Goal: Task Accomplishment & Management: Manage account settings

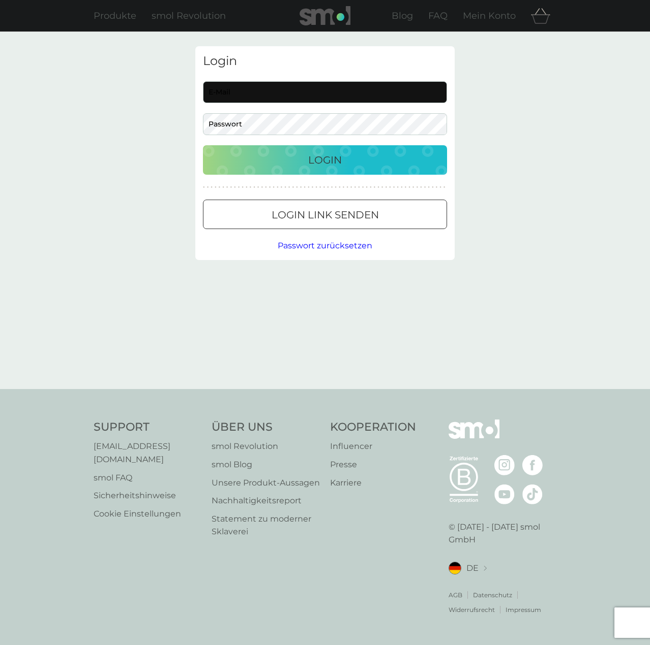
click at [259, 91] on input "E-Mail" at bounding box center [325, 92] width 244 height 22
type input "[EMAIL_ADDRESS][DOMAIN_NAME]"
click at [287, 151] on button "Login" at bounding box center [325, 159] width 244 height 29
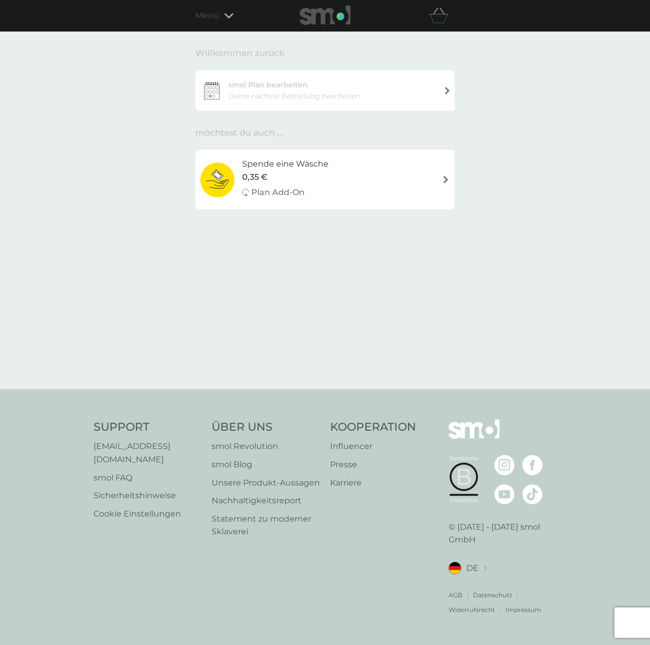
click at [368, 95] on div "smol Plan bearbeiten Deine nächste Bestellung bearbeiten" at bounding box center [324, 90] width 259 height 41
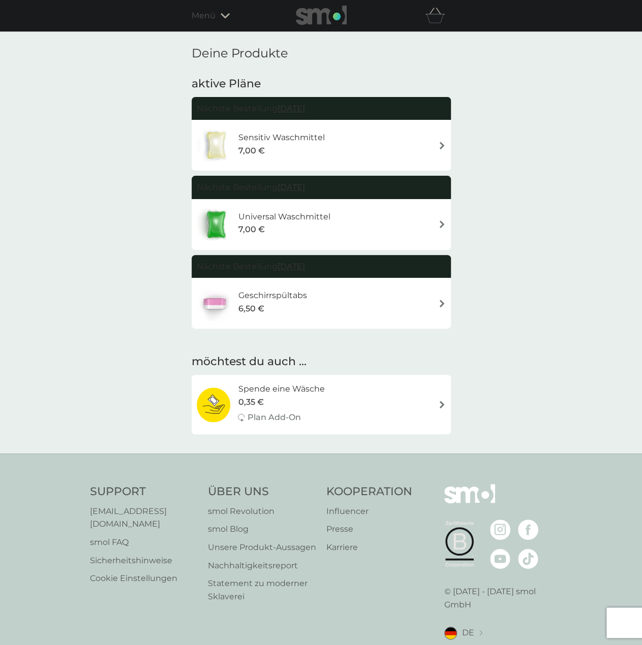
click at [368, 153] on div "Sensitiv Waschmittel 7,00 €" at bounding box center [321, 146] width 249 height 36
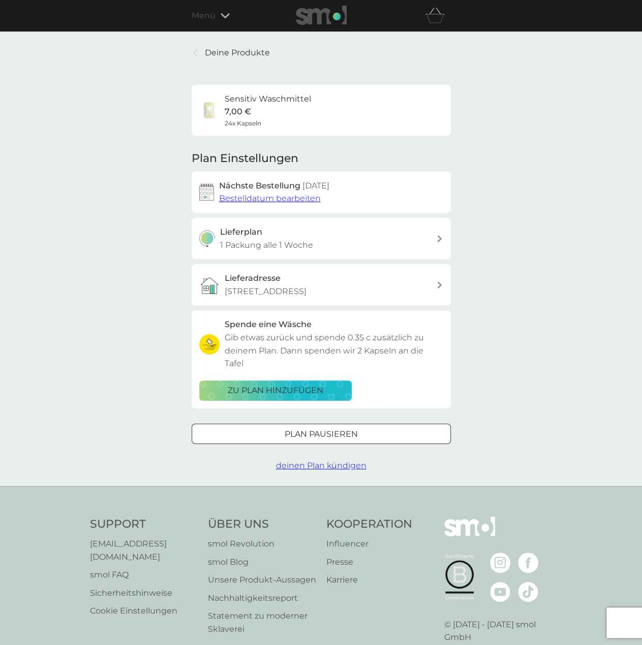
drag, startPoint x: 297, startPoint y: 455, endPoint x: 307, endPoint y: 452, distance: 10.6
click at [297, 461] on span "deinen Plan kündigen" at bounding box center [321, 466] width 90 height 10
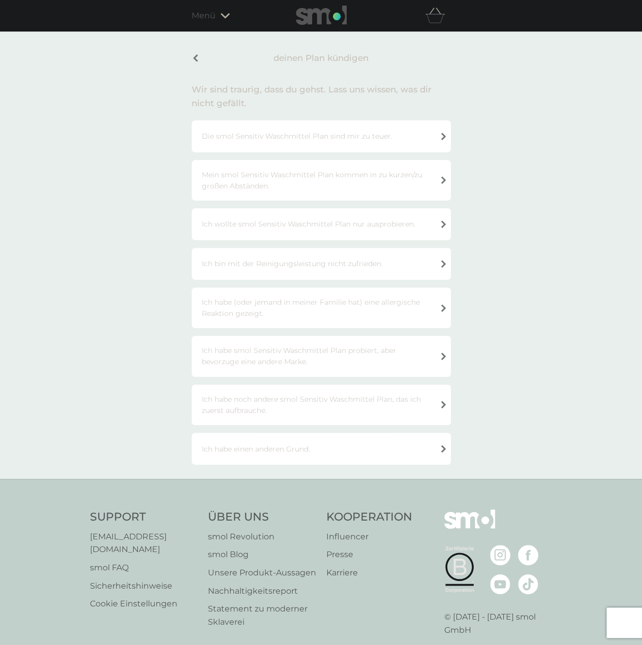
click at [358, 146] on div "Die smol Sensitiv Waschmittel Plan sind mir zu teuer." at bounding box center [321, 136] width 259 height 32
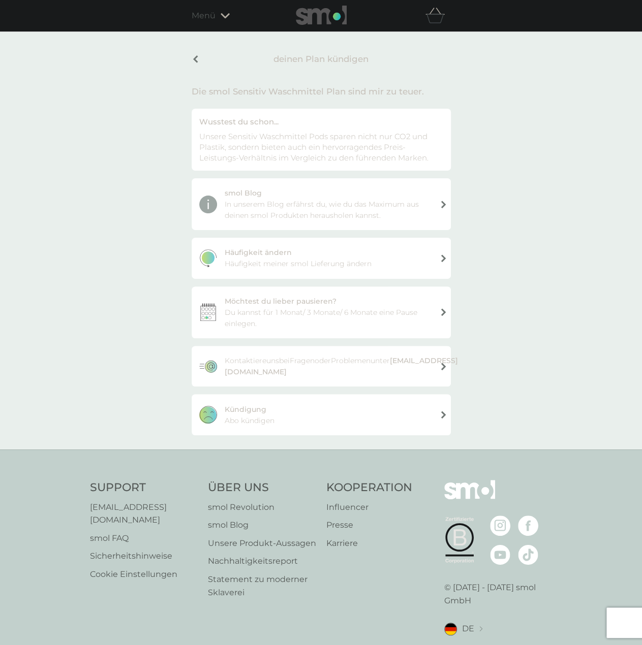
click at [310, 419] on div "Kündigung Abo kündigen" at bounding box center [321, 414] width 259 height 41
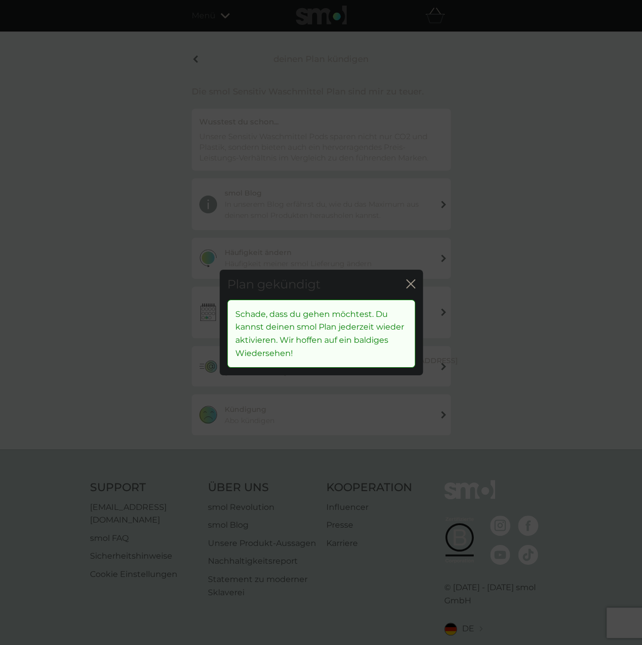
click at [409, 285] on icon "Schließen" at bounding box center [410, 284] width 9 height 9
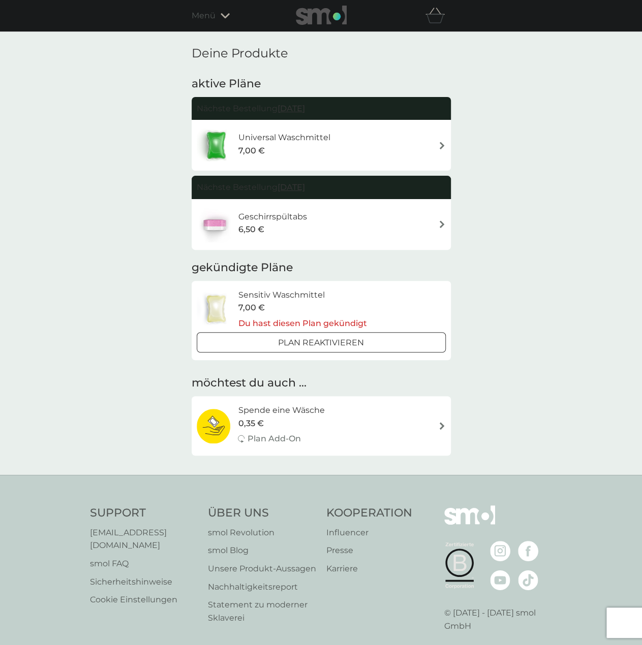
click at [348, 228] on div "Geschirrspültabs 6,50 €" at bounding box center [321, 225] width 249 height 36
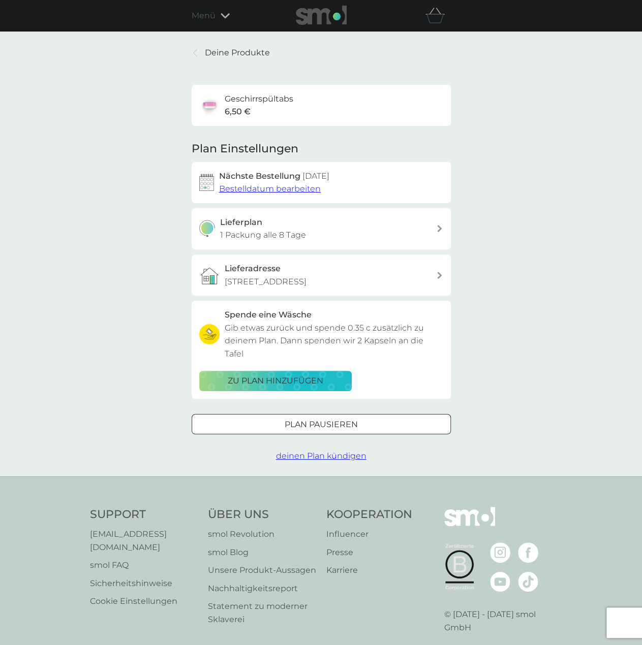
click at [287, 451] on span "deinen Plan kündigen" at bounding box center [321, 456] width 90 height 10
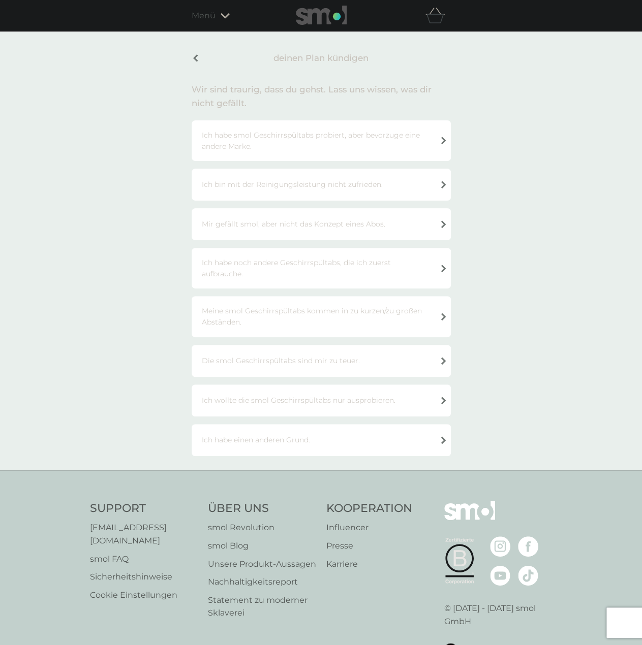
click at [364, 368] on div "Die smol Geschirrspültabs sind mir zu teuer." at bounding box center [321, 361] width 259 height 32
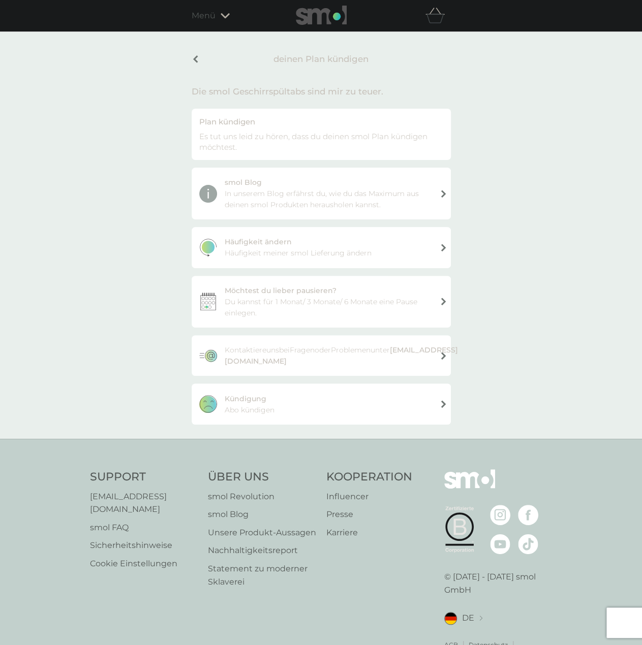
click at [313, 410] on div "Kündigung Abo kündigen" at bounding box center [321, 404] width 259 height 41
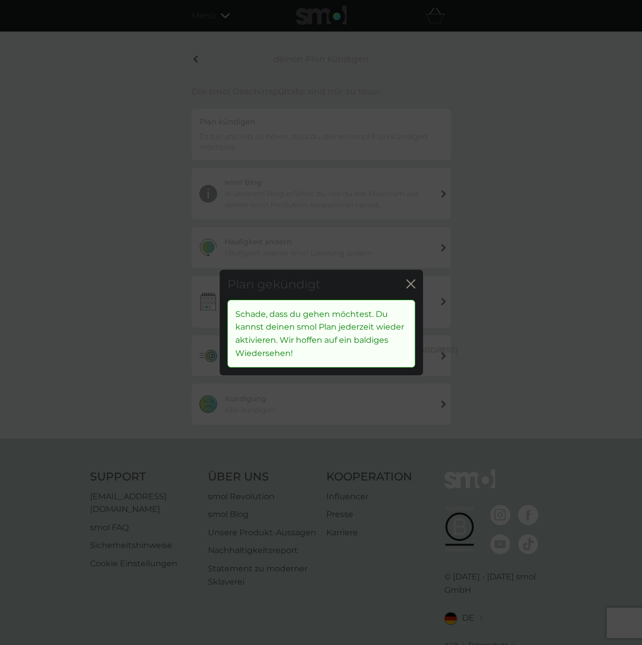
click at [412, 280] on icon "Schließen" at bounding box center [410, 284] width 9 height 9
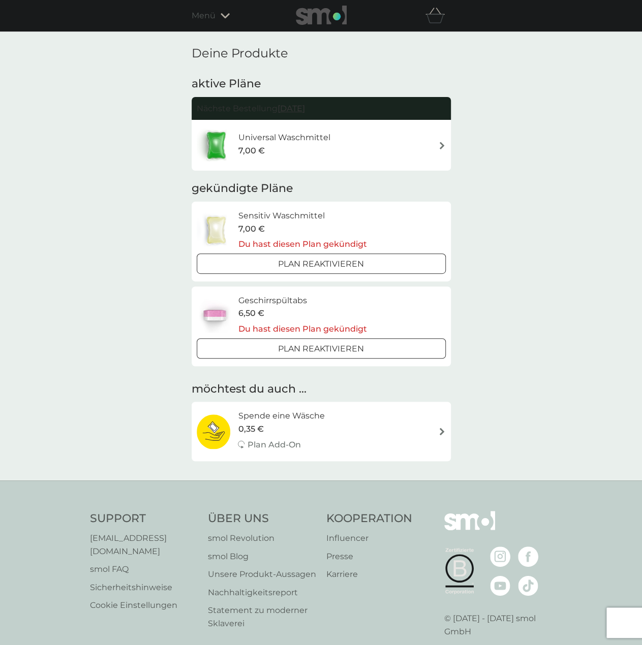
click at [340, 151] on div "Universal Waschmittel 7,00 €" at bounding box center [321, 146] width 249 height 36
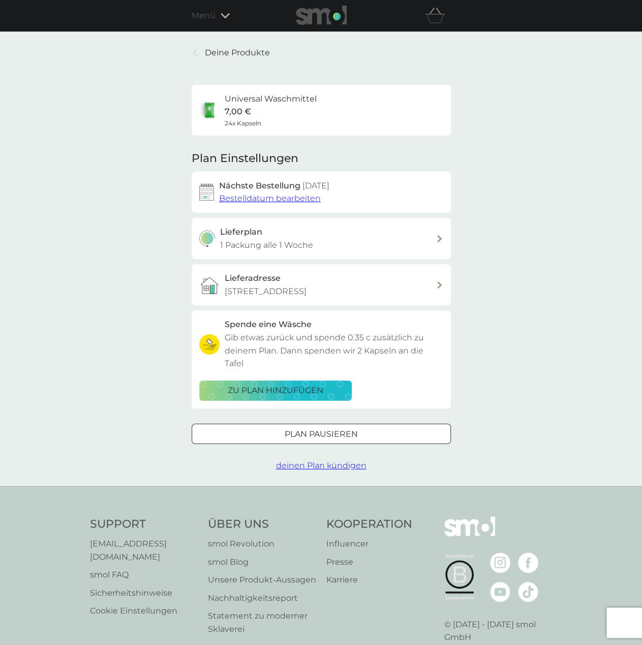
click at [287, 461] on span "deinen Plan kündigen" at bounding box center [321, 466] width 90 height 10
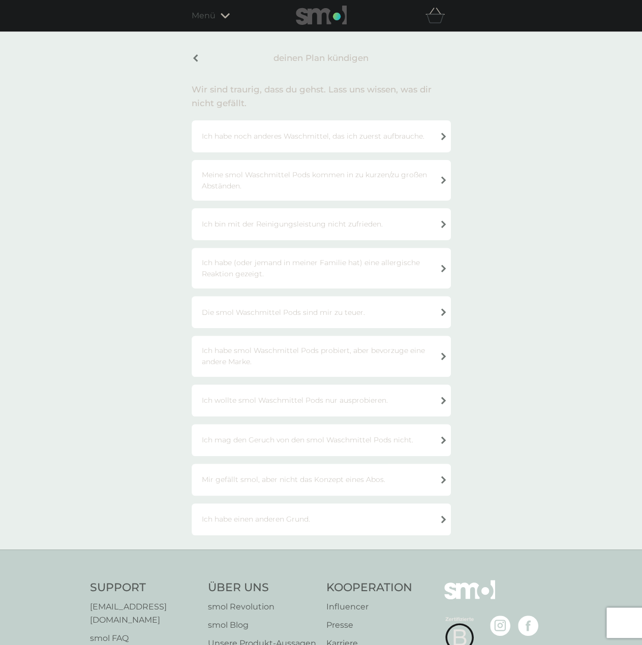
click at [337, 309] on div "Die smol Waschmittel Pods sind mir zu teuer." at bounding box center [321, 312] width 259 height 32
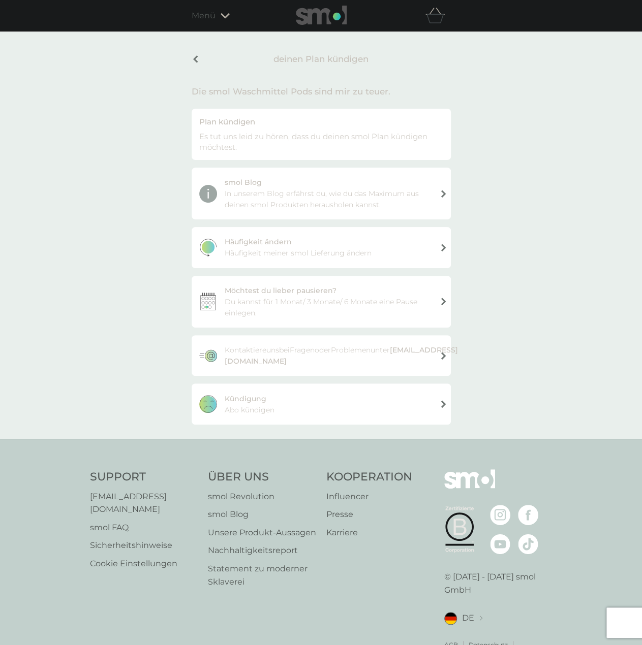
click at [310, 411] on div "Kündigung Abo kündigen" at bounding box center [321, 404] width 259 height 41
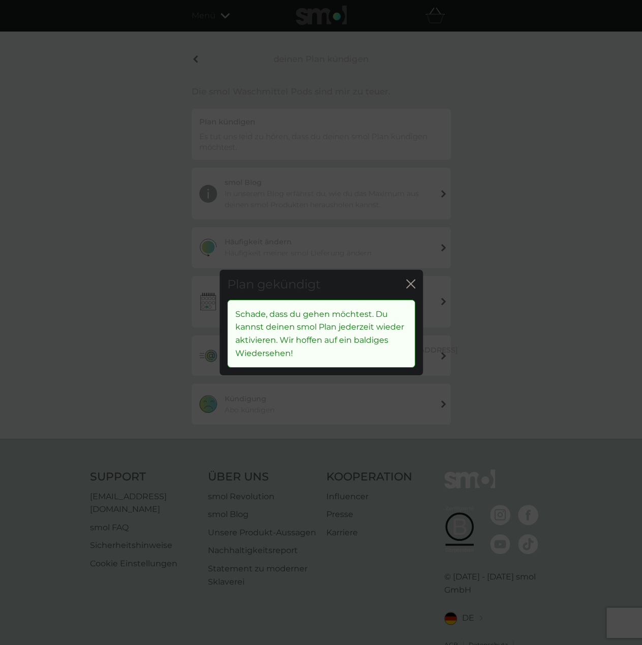
click at [413, 288] on icon "Schließen" at bounding box center [410, 284] width 9 height 9
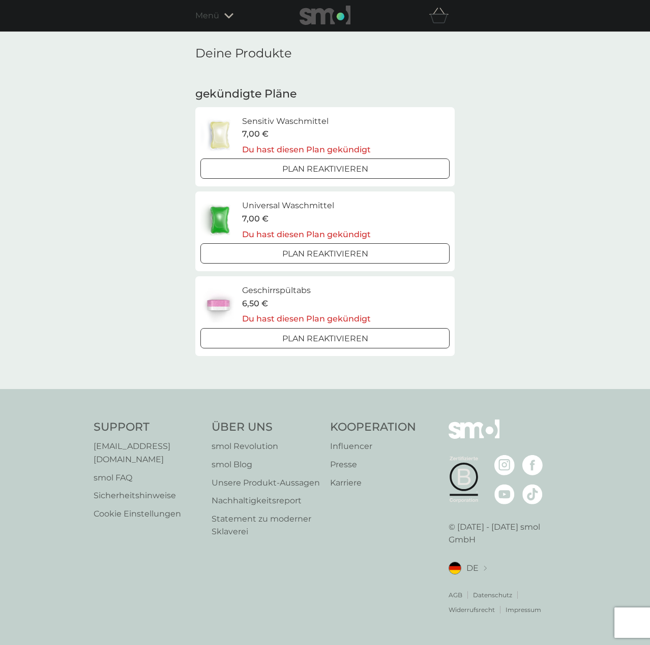
click at [315, 19] on img at bounding box center [324, 15] width 51 height 19
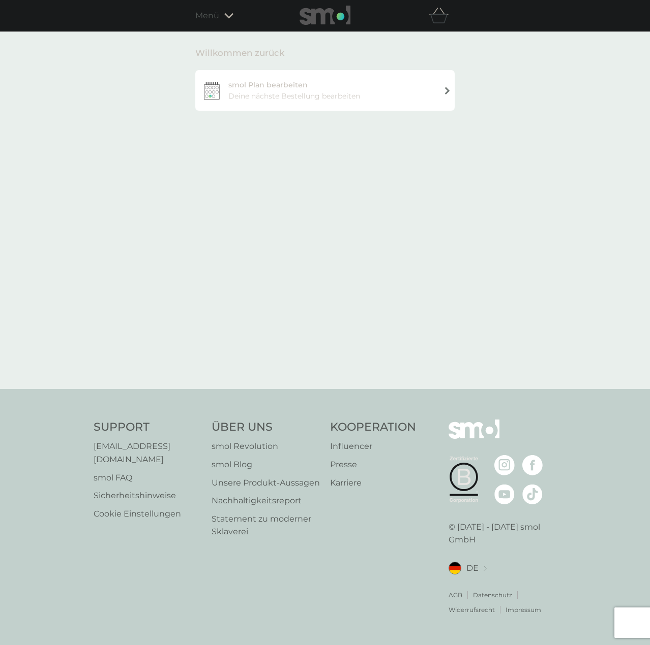
click at [330, 90] on div "smol Plan bearbeiten Deine nächste Bestellung bearbeiten" at bounding box center [324, 90] width 259 height 41
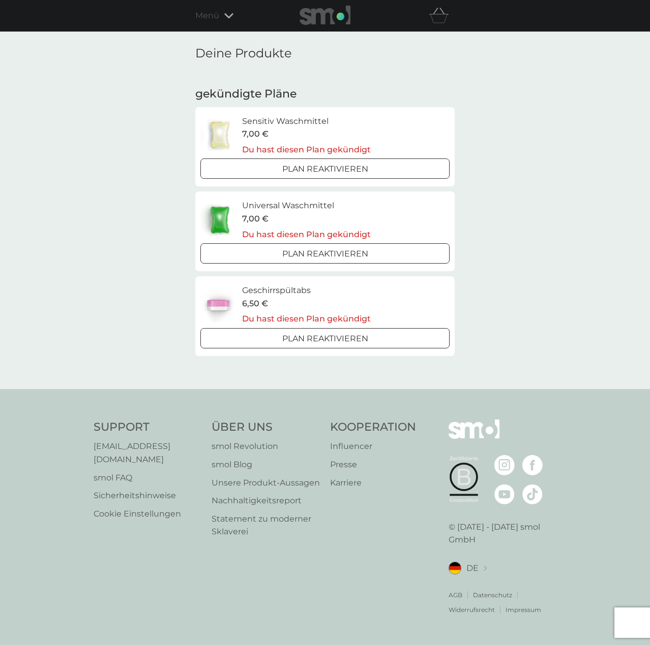
click at [331, 20] on img at bounding box center [324, 15] width 51 height 19
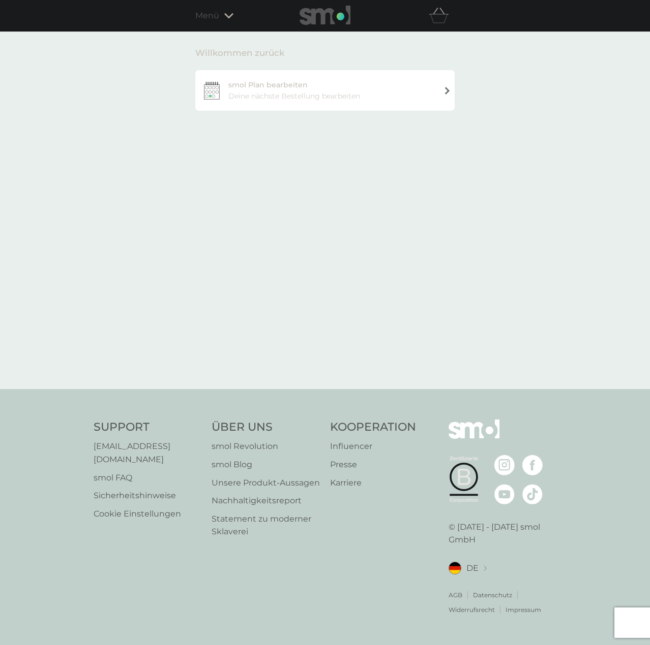
click at [331, 20] on img at bounding box center [324, 15] width 51 height 19
click at [209, 17] on span "Menü" at bounding box center [207, 15] width 24 height 13
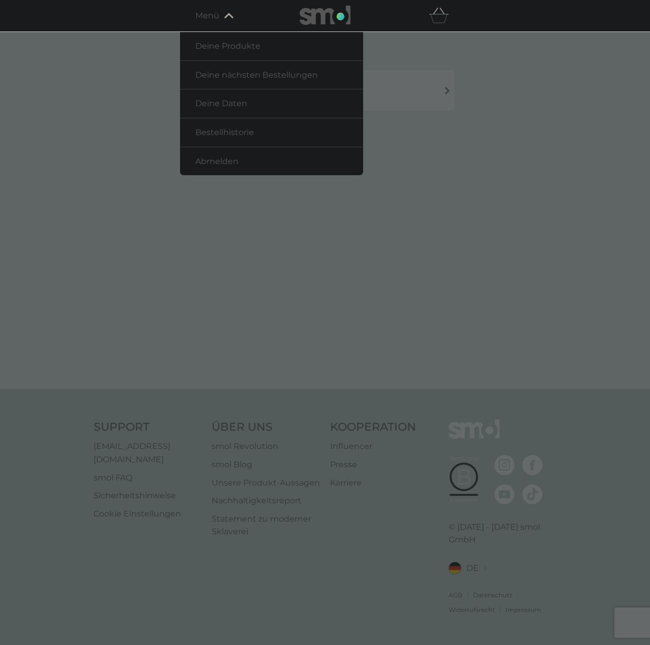
click at [235, 69] on link "Deine nächsten Bestellungen" at bounding box center [271, 75] width 183 height 28
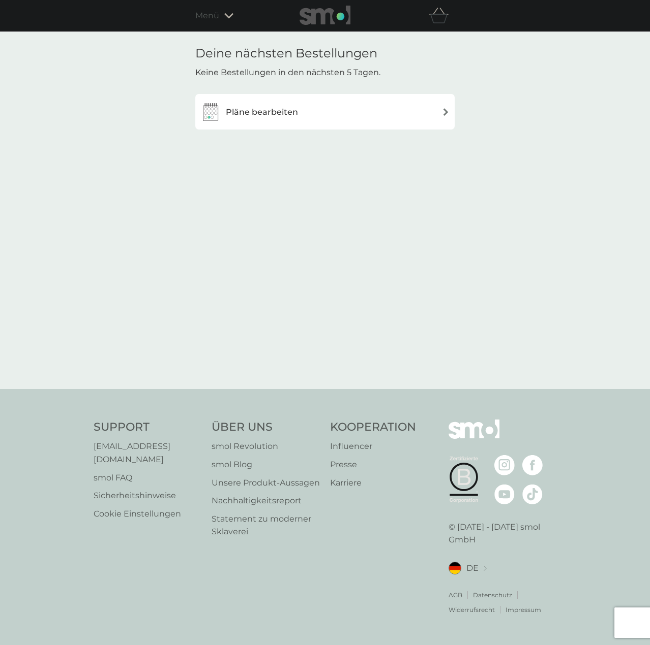
click at [263, 110] on h3 "Pläne bearbeiten" at bounding box center [262, 112] width 72 height 13
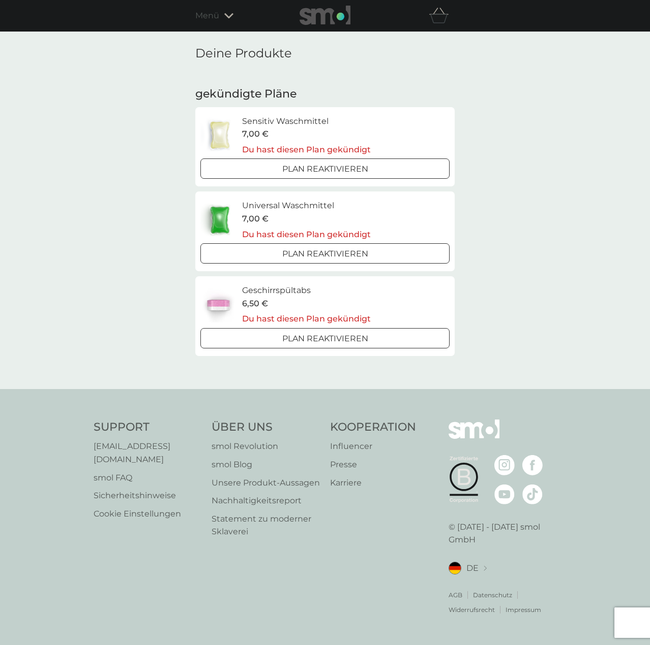
click at [204, 12] on span "Menü" at bounding box center [207, 15] width 24 height 13
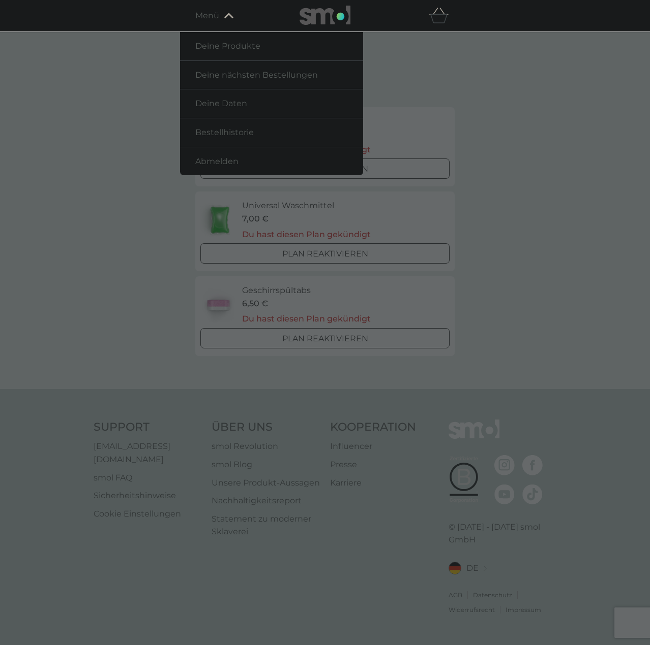
click at [224, 134] on span "Bestellhistorie" at bounding box center [224, 133] width 58 height 10
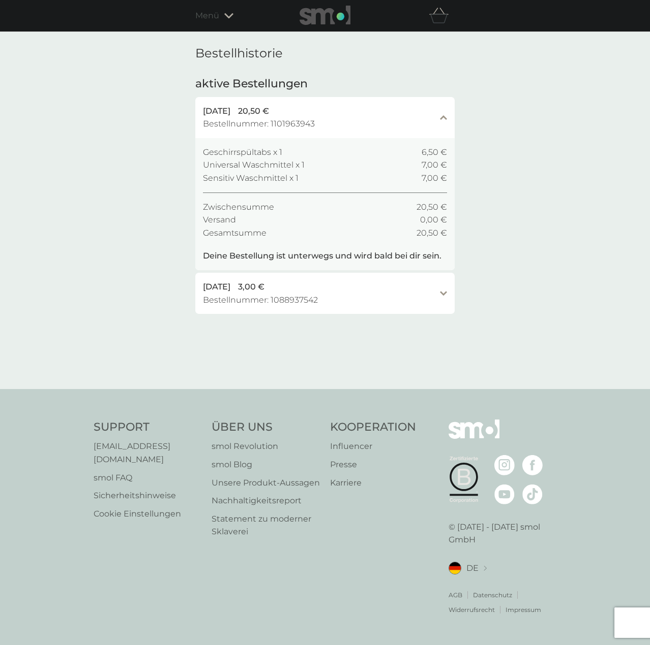
click at [302, 294] on span "Bestellnummer: 1088937542" at bounding box center [260, 300] width 115 height 13
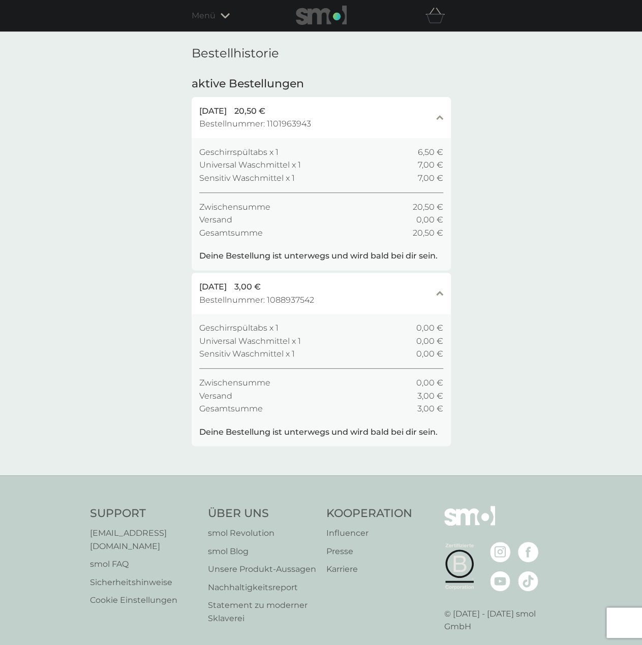
click at [344, 297] on div "26 Aug. 2025 3,00 € Bestellnummer: 1088937542" at bounding box center [315, 294] width 232 height 26
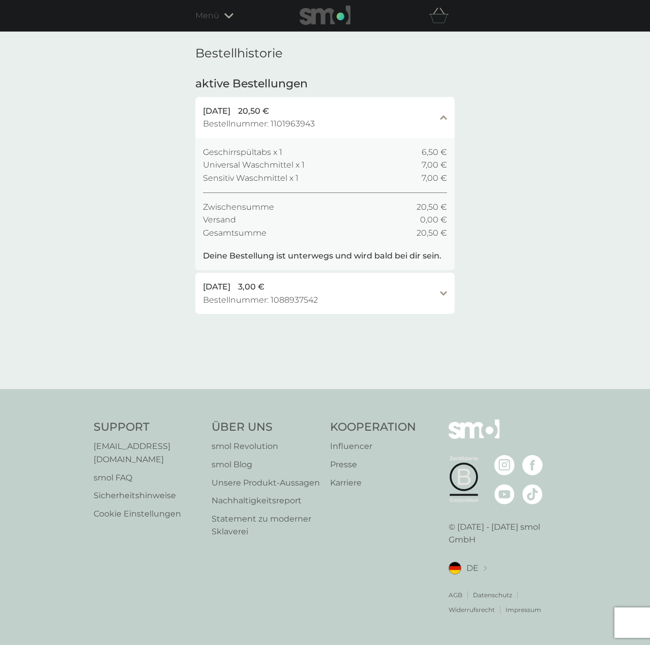
click at [346, 121] on div "9 Sep. 2025 20,50 € Bestellnummer: 1101963943" at bounding box center [319, 118] width 232 height 26
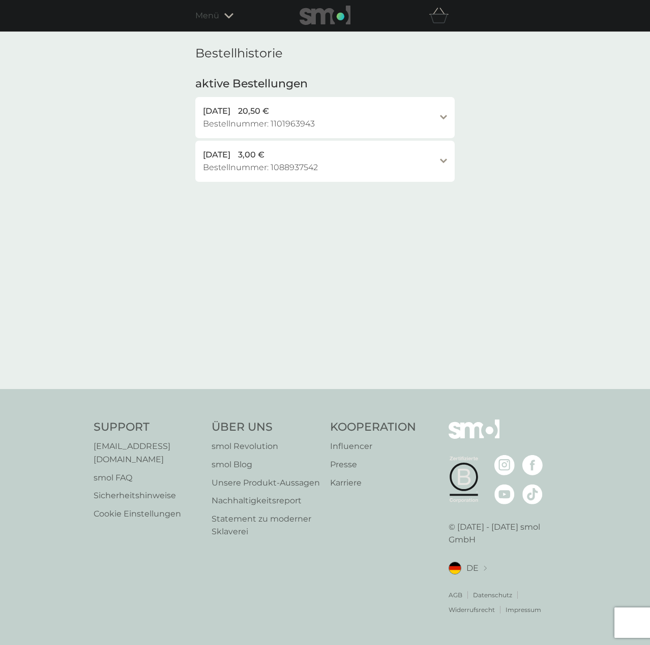
click at [344, 123] on div "9 Sep. 2025 20,50 € Bestellnummer: 1101963943" at bounding box center [319, 118] width 232 height 26
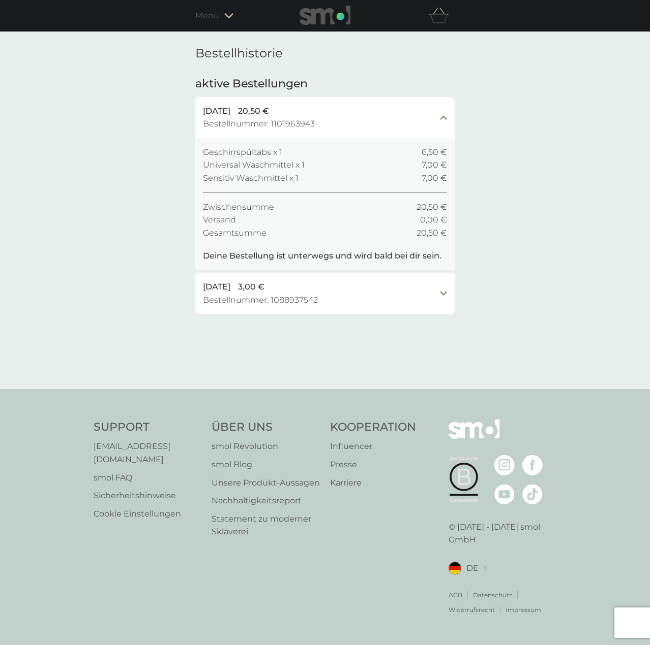
click at [285, 253] on p "Deine Bestellung ist unterwegs und wird bald bei dir sein." at bounding box center [322, 256] width 238 height 13
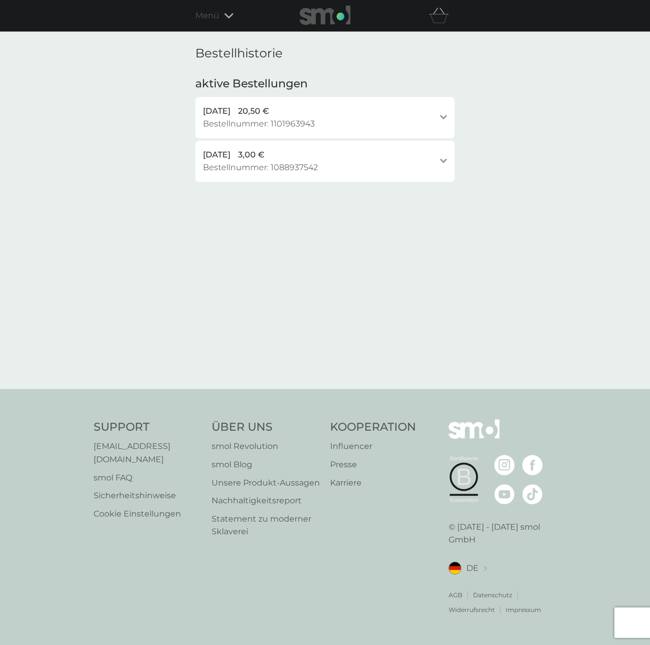
click at [323, 116] on div "9 Sep. 2025 20,50 €" at bounding box center [319, 111] width 232 height 13
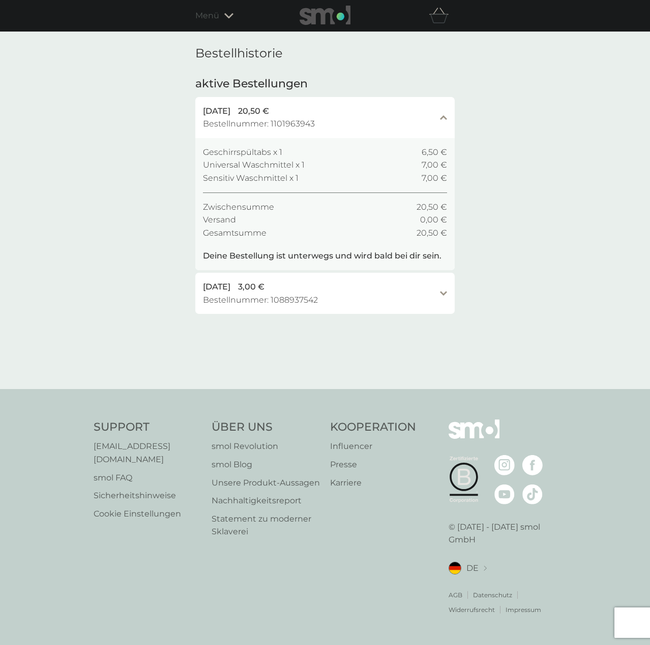
click at [227, 20] on div "Menü" at bounding box center [238, 15] width 86 height 13
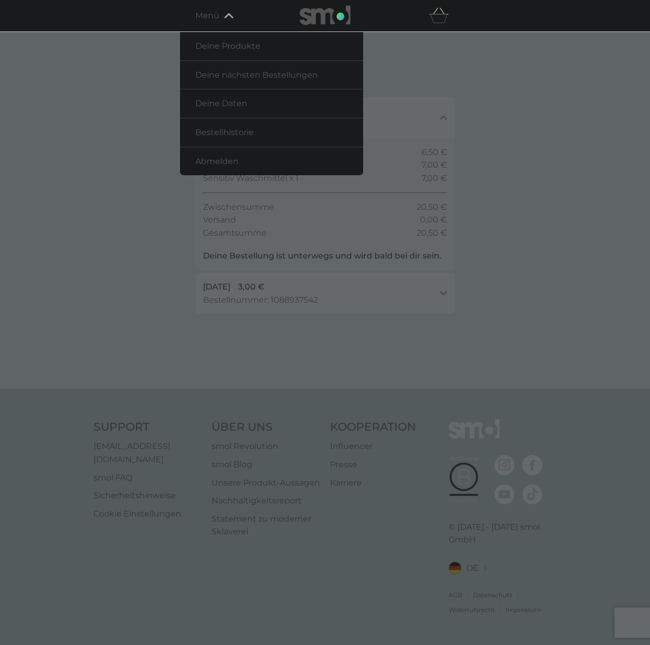
click at [233, 49] on span "Deine Produkte" at bounding box center [227, 46] width 65 height 10
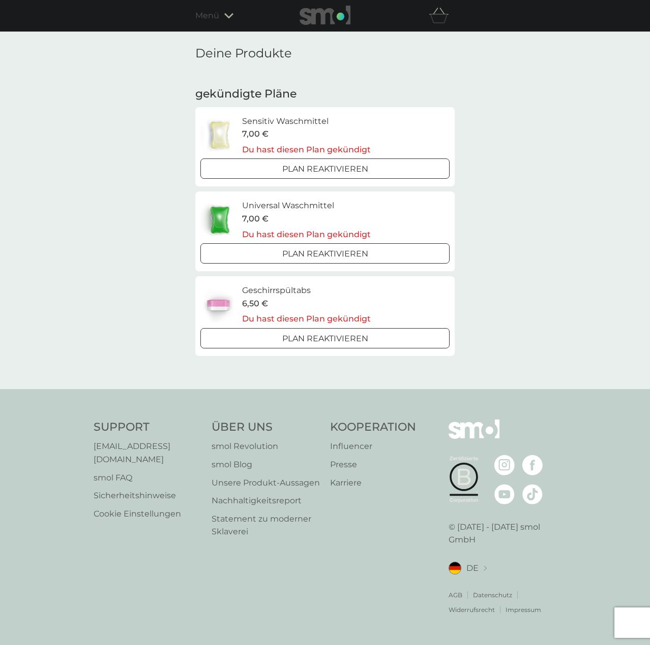
click at [228, 14] on icon at bounding box center [228, 16] width 9 height 6
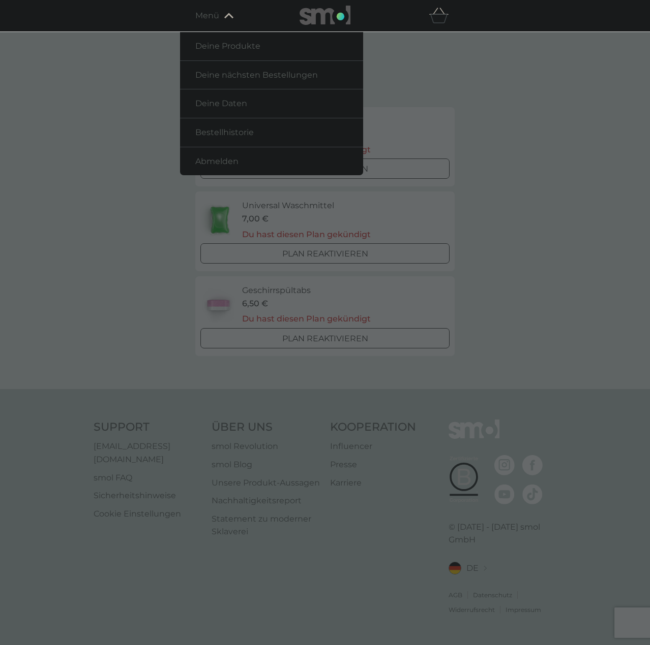
click at [236, 128] on span "Bestellhistorie" at bounding box center [224, 133] width 58 height 10
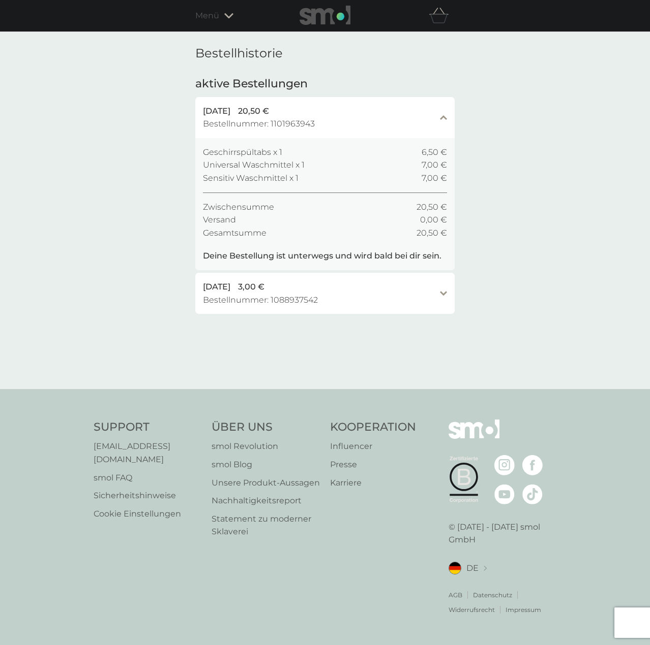
click at [233, 130] on span "Bestellnummer: 1101963943" at bounding box center [259, 123] width 112 height 13
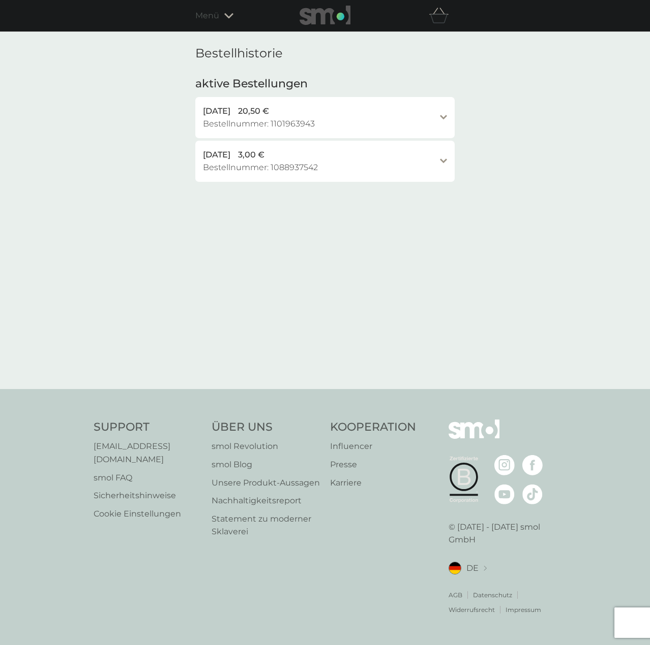
click at [233, 121] on span "Bestellnummer: 1101963943" at bounding box center [259, 123] width 112 height 13
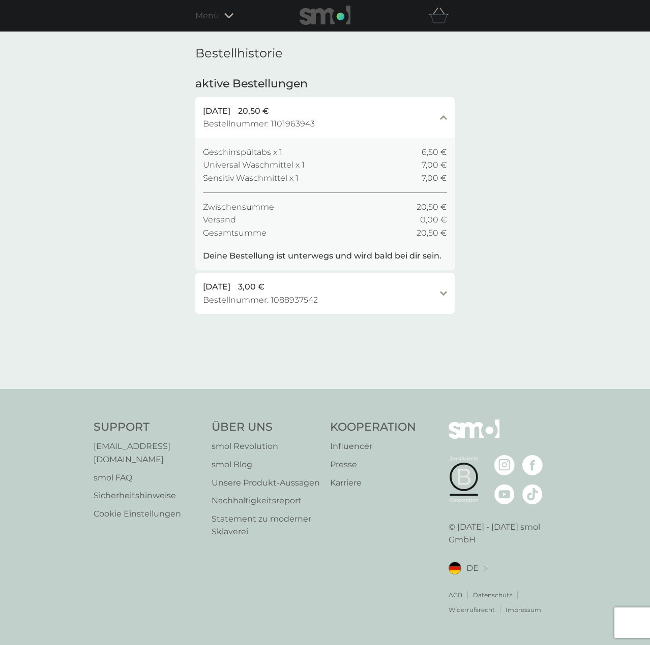
click at [205, 16] on span "Menü" at bounding box center [207, 15] width 24 height 13
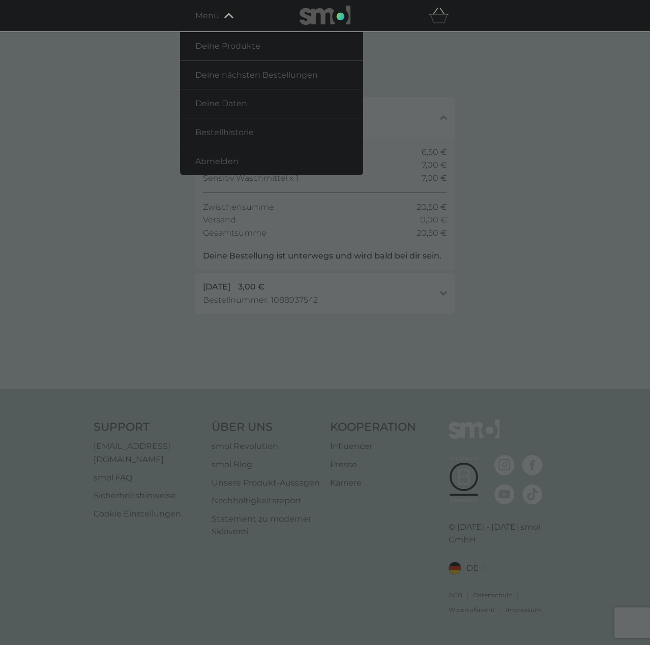
click at [231, 106] on span "Deine Daten" at bounding box center [221, 104] width 52 height 10
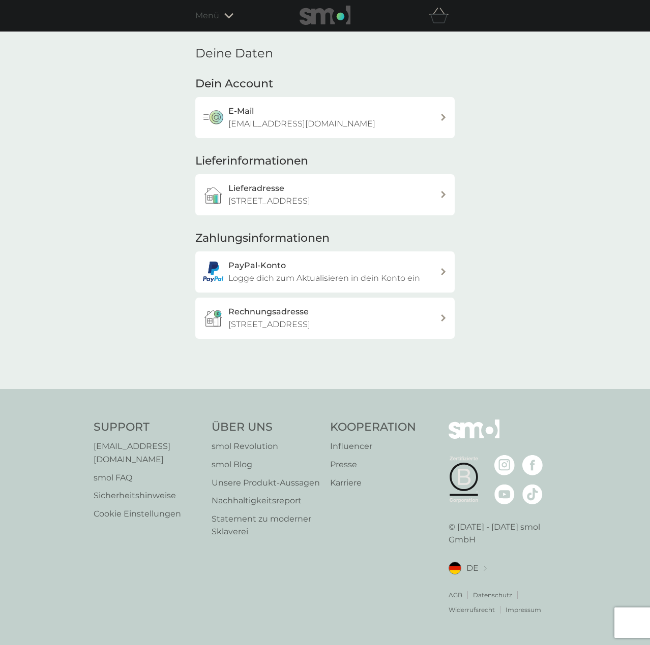
click at [330, 265] on div "PayPal-Konto Logge dich zum Aktualisieren in dein Konto ein" at bounding box center [333, 272] width 211 height 26
click at [309, 132] on div "E-Mail pth532002@gmail.com" at bounding box center [324, 117] width 259 height 41
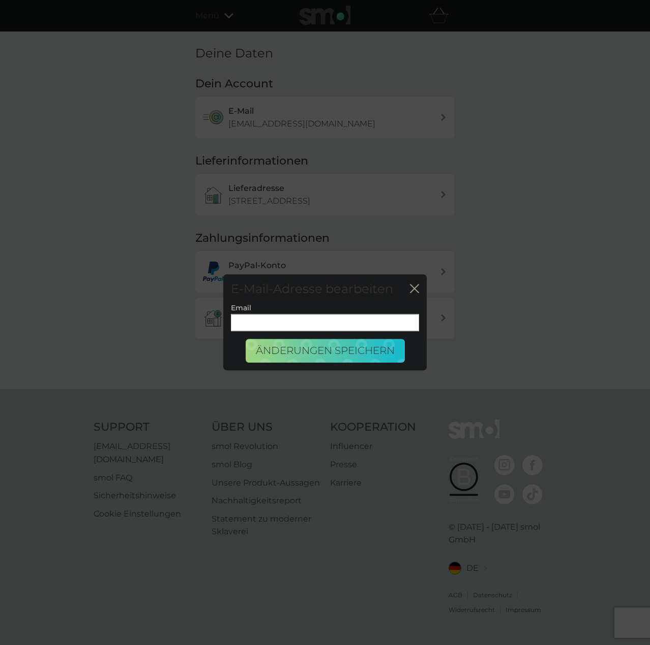
click at [418, 291] on icon "Schließen" at bounding box center [414, 288] width 9 height 9
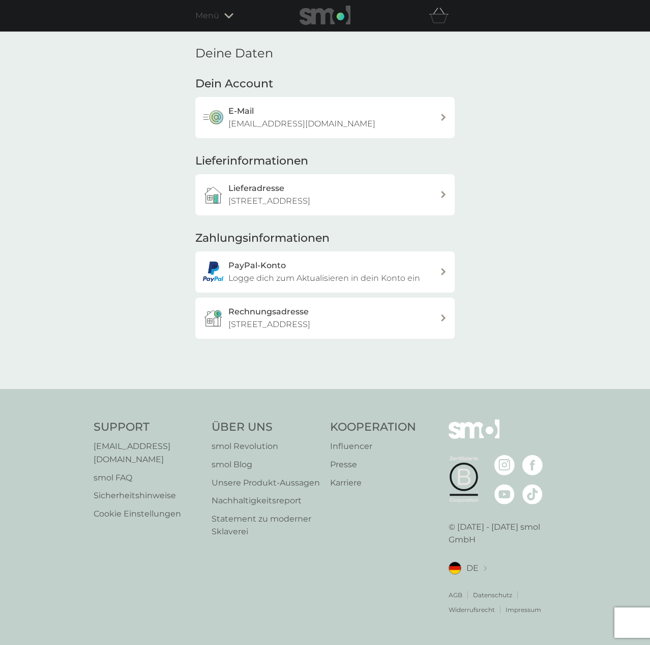
click at [219, 19] on div "Menü" at bounding box center [238, 15] width 86 height 13
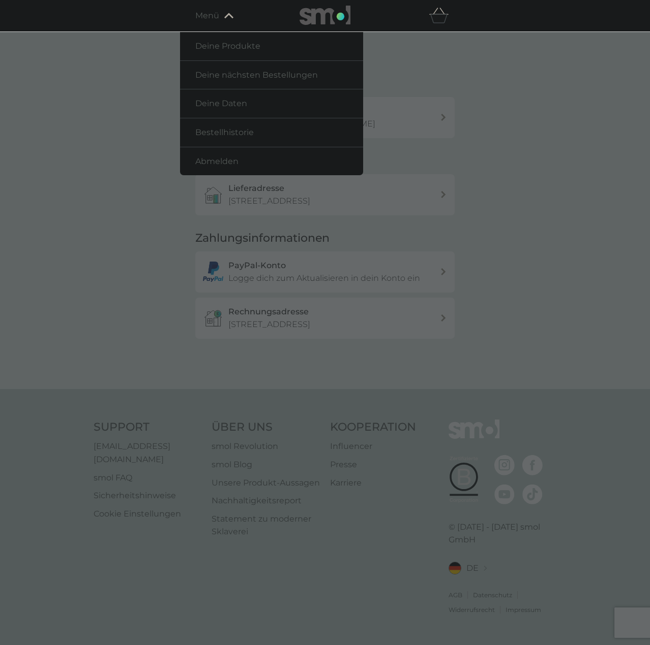
click at [228, 46] on span "Deine Produkte" at bounding box center [227, 46] width 65 height 10
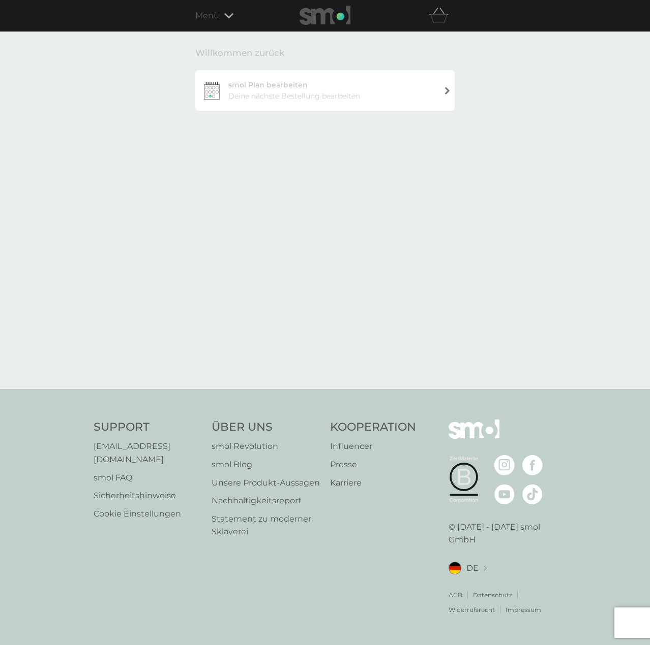
click at [214, 20] on span "Menü" at bounding box center [207, 15] width 24 height 13
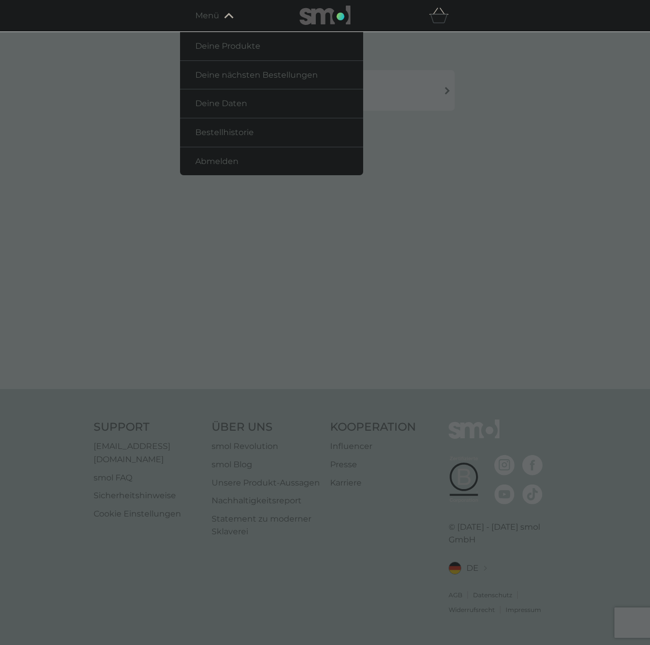
click at [220, 77] on span "Deine nächsten Bestellungen" at bounding box center [256, 75] width 122 height 10
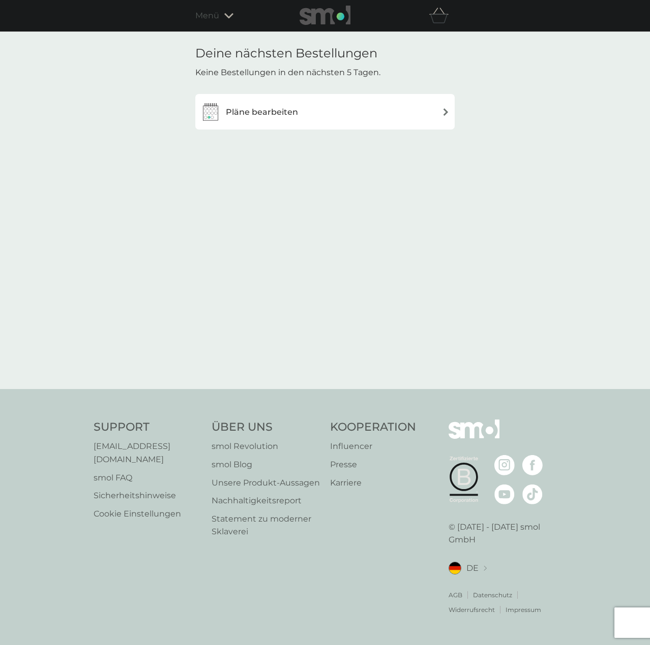
click at [240, 111] on h3 "Pläne bearbeiten" at bounding box center [262, 112] width 72 height 13
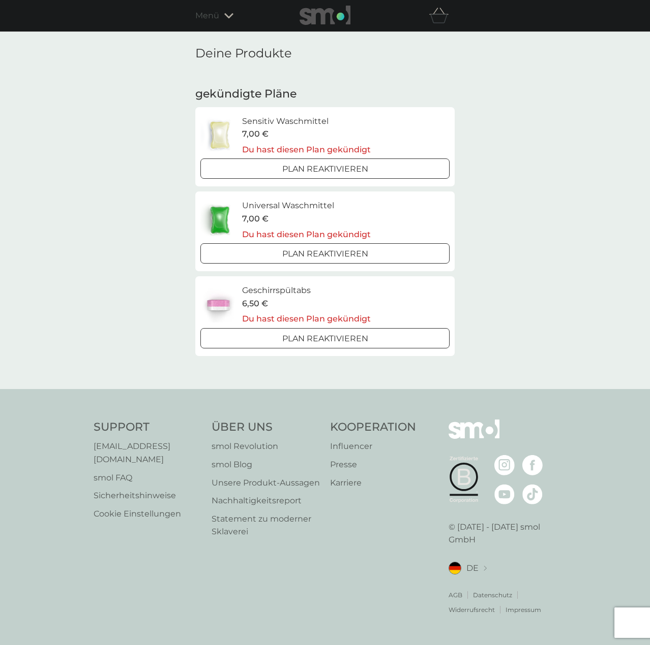
click at [215, 127] on img at bounding box center [219, 135] width 39 height 36
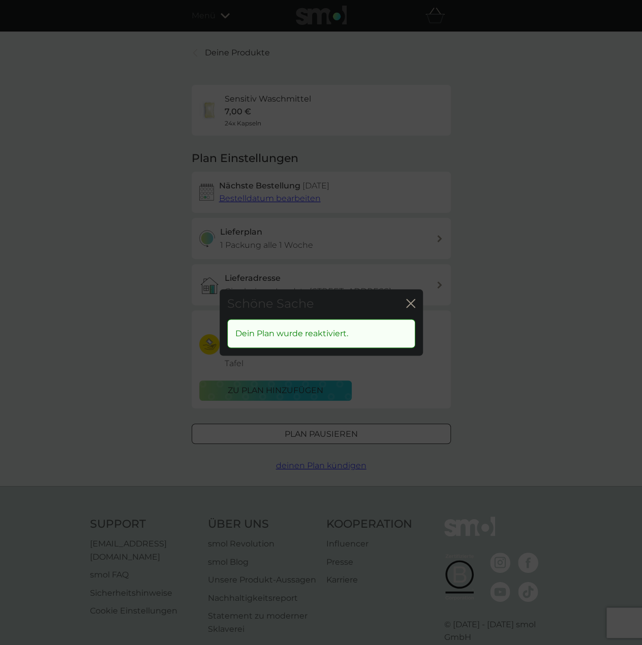
click at [413, 305] on icon "Schließen" at bounding box center [410, 303] width 9 height 9
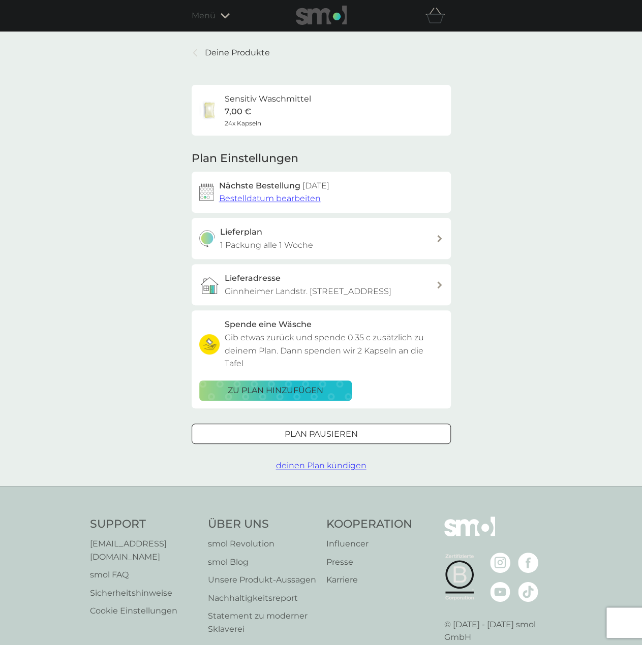
click at [348, 118] on div "Sensitiv Waschmittel 7,00 € 24x Kapseln" at bounding box center [321, 110] width 244 height 36
click at [335, 461] on span "deinen Plan kündigen" at bounding box center [321, 466] width 90 height 10
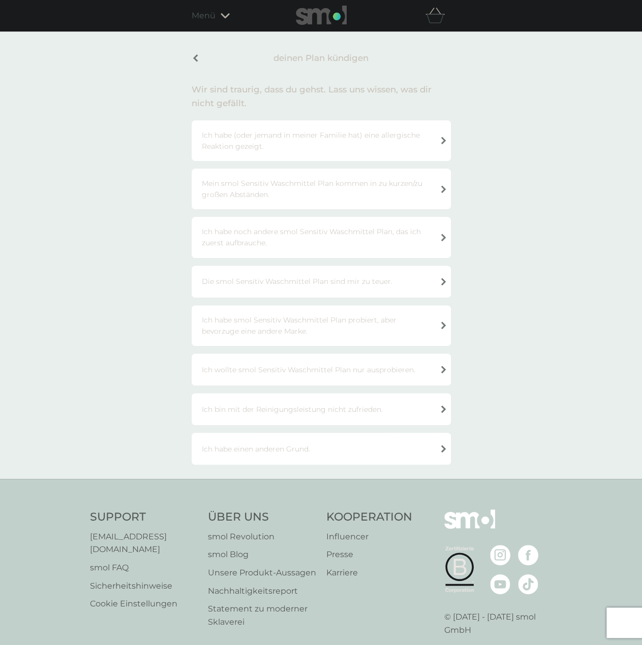
click at [321, 285] on div "Die smol Sensitiv Waschmittel Plan sind mir zu teuer." at bounding box center [321, 282] width 259 height 32
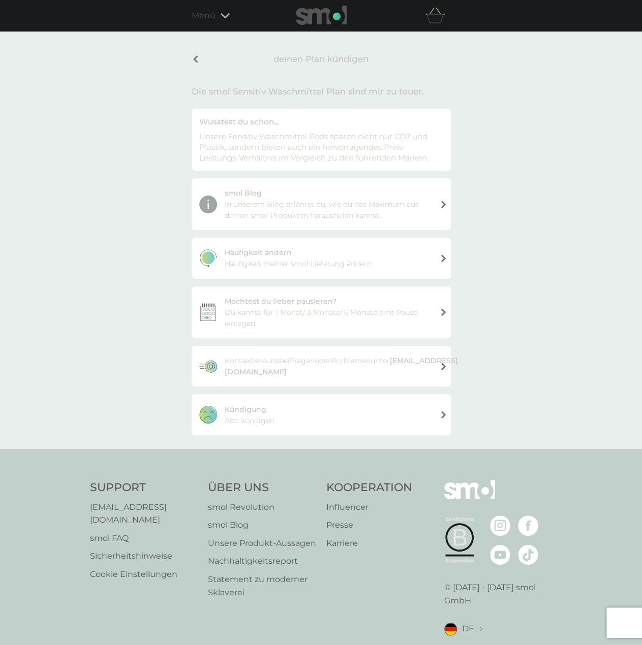
click at [321, 420] on div "Kündigung Abo kündigen" at bounding box center [321, 414] width 259 height 41
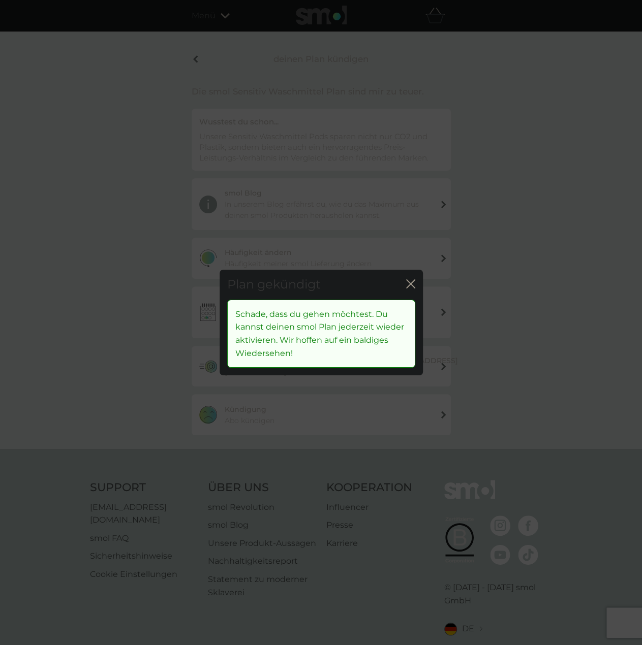
click at [408, 285] on icon "Schließen" at bounding box center [410, 284] width 9 height 9
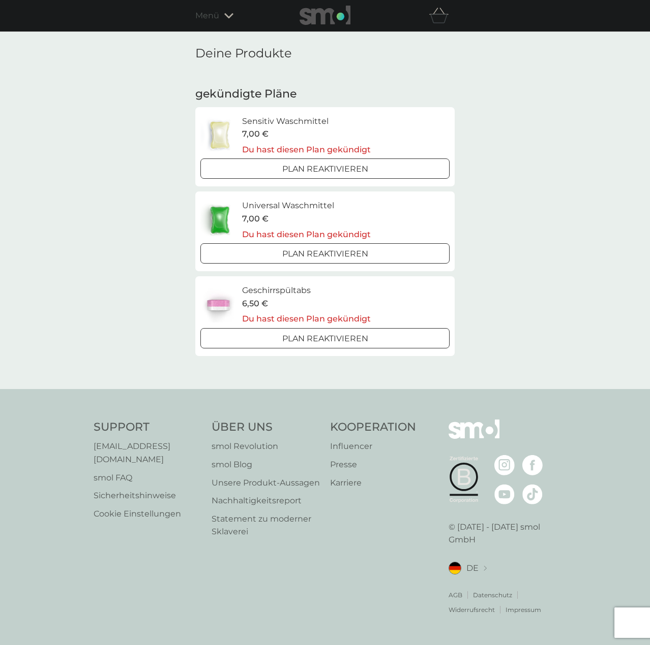
click at [208, 22] on div "Deine Produkte Deine nächsten Bestellungen Deine Daten Bestellhistorie Abmelden…" at bounding box center [324, 16] width 259 height 20
click at [213, 18] on span "Menü" at bounding box center [207, 15] width 24 height 13
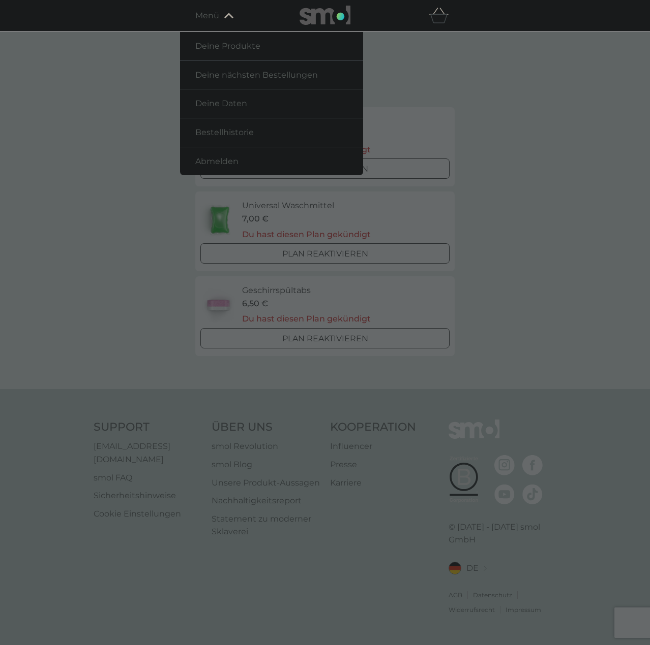
click at [228, 136] on span "Bestellhistorie" at bounding box center [224, 133] width 58 height 10
